Goal: Task Accomplishment & Management: Manage account settings

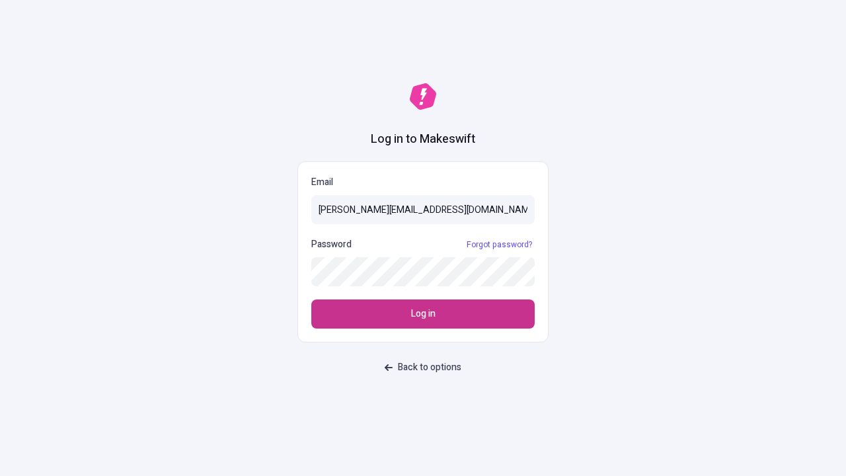
click at [423, 314] on span "Log in" at bounding box center [423, 314] width 24 height 15
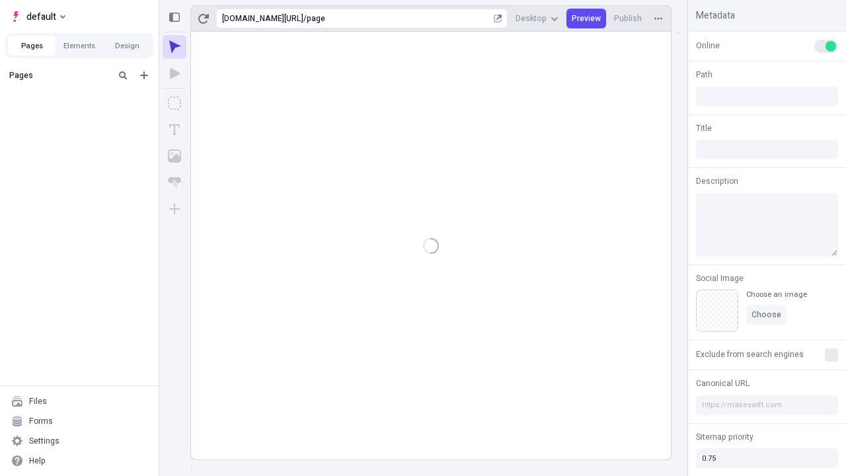
type input "/page"
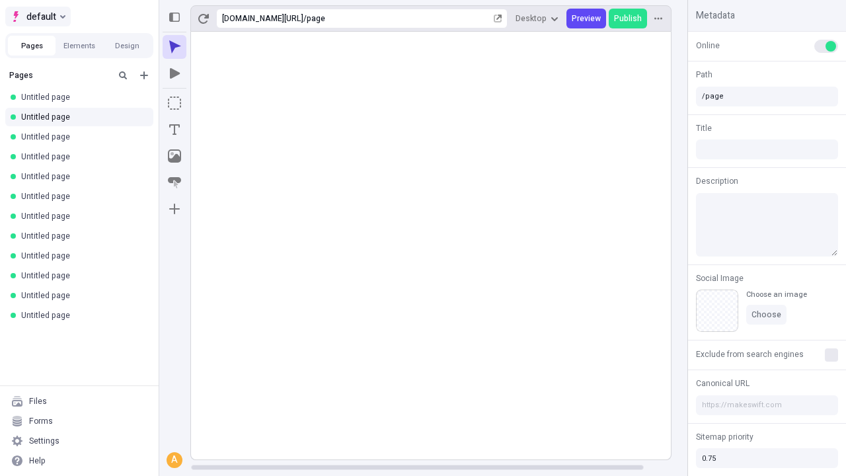
click at [37, 17] on span "default" at bounding box center [41, 17] width 30 height 16
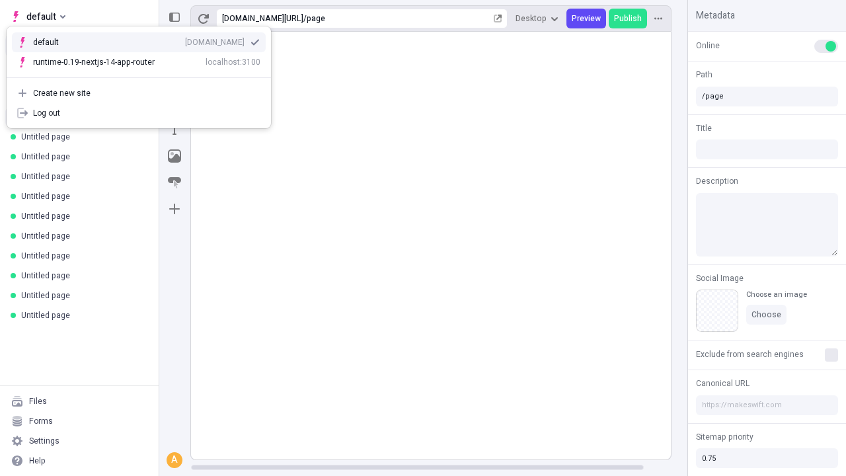
click at [139, 93] on div "Create new site" at bounding box center [146, 93] width 227 height 11
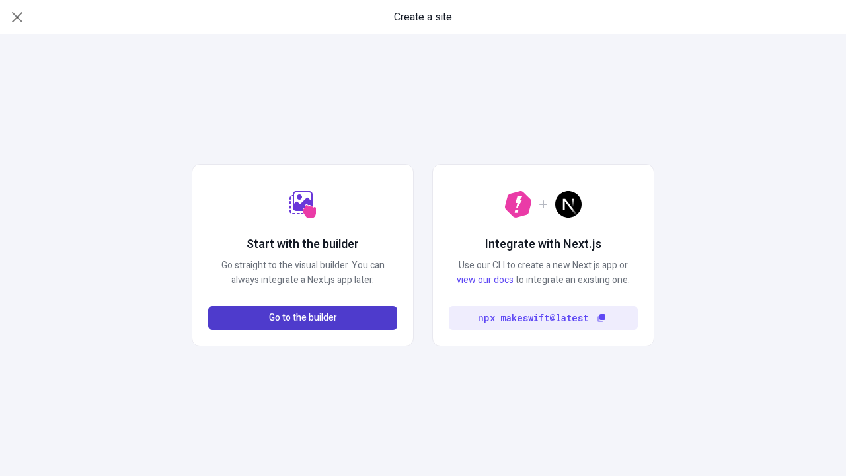
click at [303, 318] on span "Go to the builder" at bounding box center [303, 318] width 68 height 15
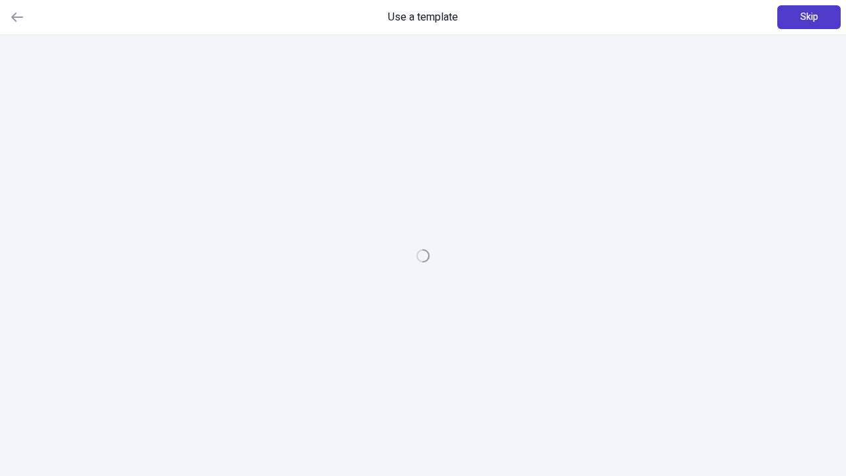
click at [809, 17] on span "Skip" at bounding box center [809, 17] width 18 height 15
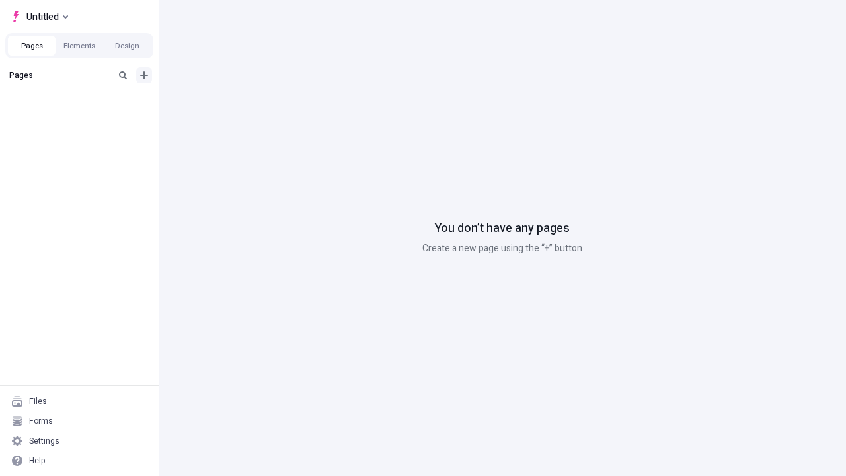
click at [144, 75] on icon "Add new" at bounding box center [144, 75] width 8 height 8
click at [214, 102] on span "Blank page" at bounding box center [222, 102] width 82 height 11
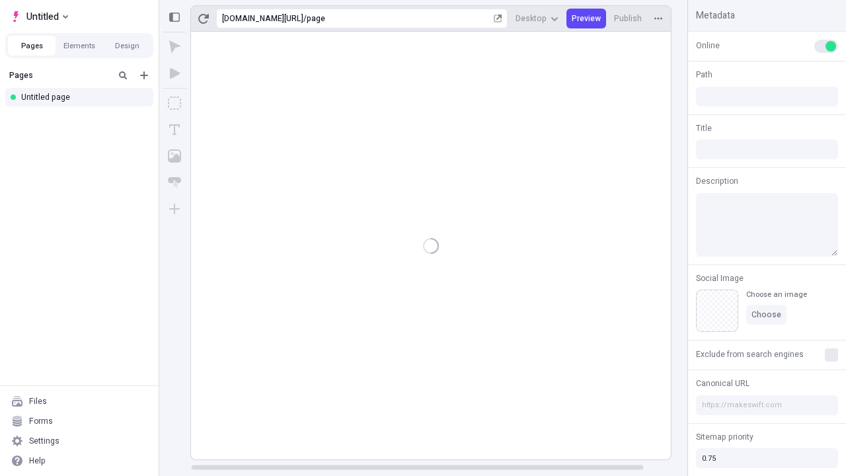
type input "/page"
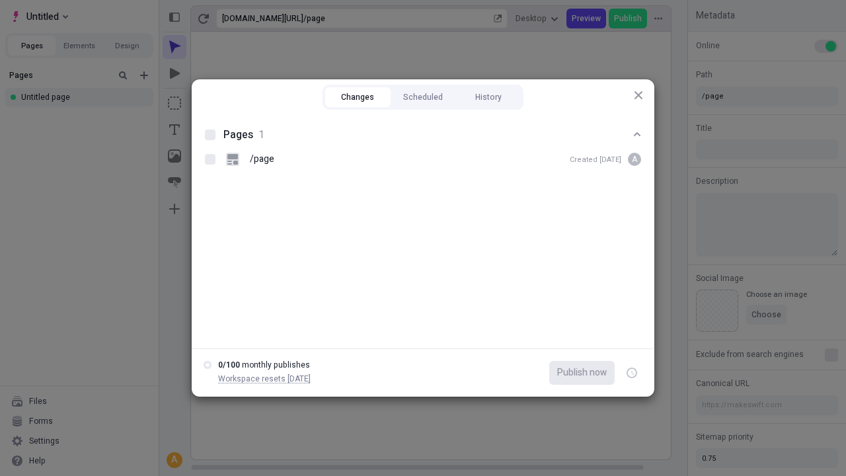
click at [358, 97] on button "Changes" at bounding box center [357, 97] width 65 height 20
click at [210, 135] on div at bounding box center [210, 135] width 11 height 11
checkbox input "true"
click at [632, 373] on icon "button" at bounding box center [632, 373] width 3 height 5
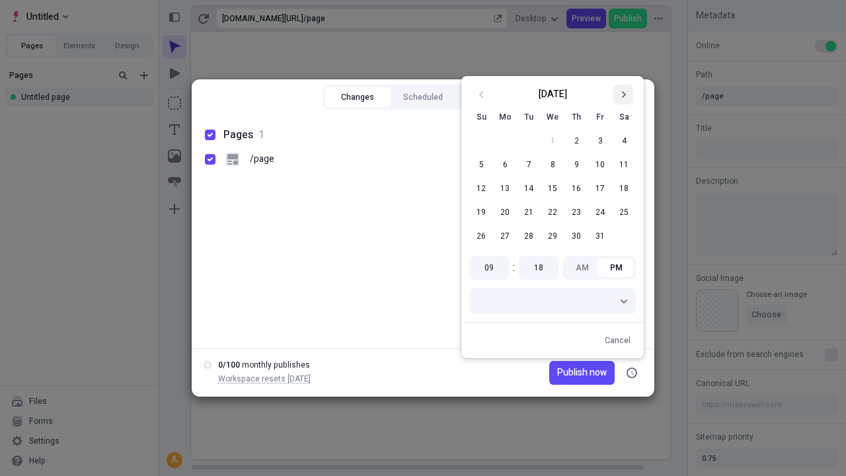
click at [623, 95] on icon "Go to next month" at bounding box center [623, 95] width 8 height 8
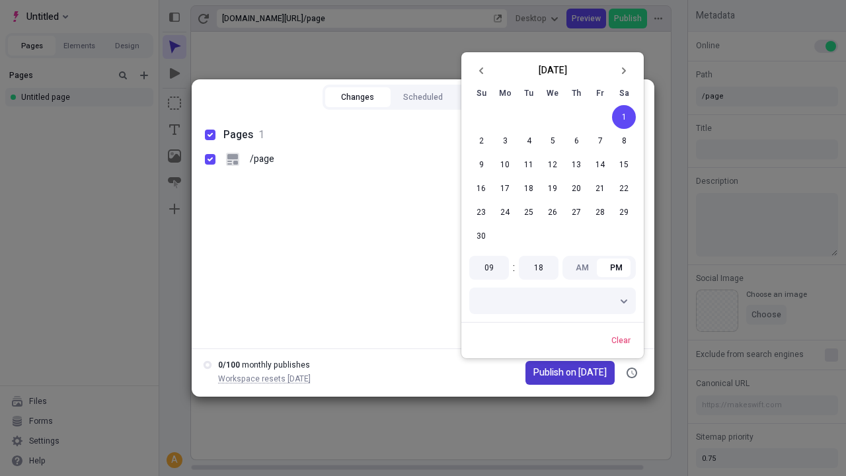
click at [562, 373] on span "Publish on [DATE]" at bounding box center [569, 373] width 73 height 15
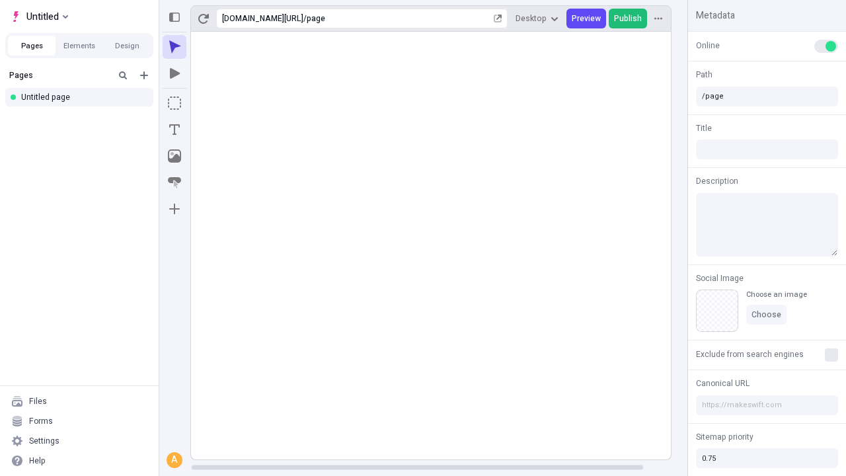
click at [629, 19] on span "Publish" at bounding box center [628, 18] width 28 height 11
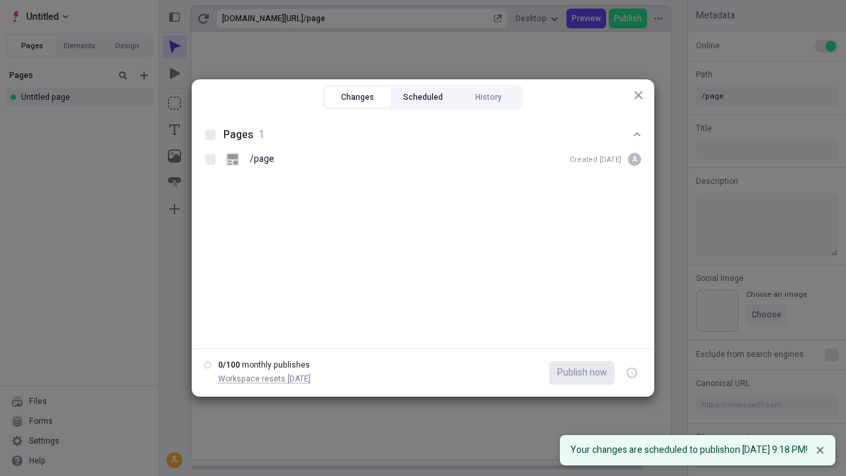
click at [423, 97] on button "Scheduled" at bounding box center [423, 97] width 65 height 20
